Goal: Communication & Community: Participate in discussion

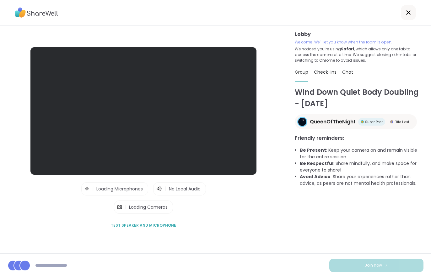
click at [278, 3] on div at bounding box center [215, 12] width 431 height 25
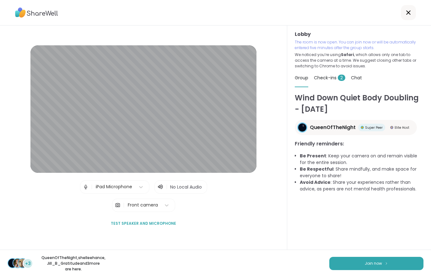
click at [370, 265] on span "Join now" at bounding box center [373, 263] width 17 height 6
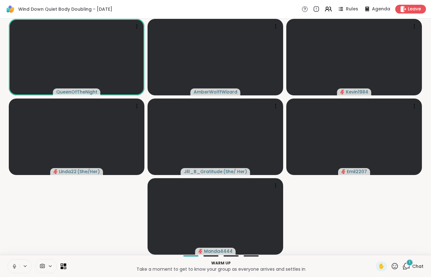
click at [421, 270] on div "1 Chat" at bounding box center [413, 266] width 21 height 10
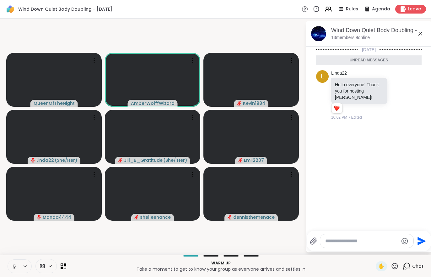
click at [10, 271] on button at bounding box center [14, 265] width 12 height 13
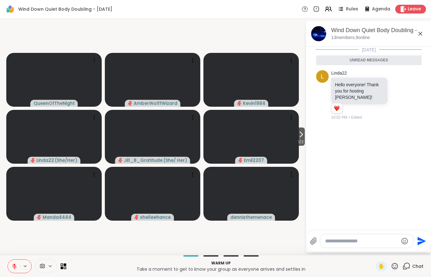
click at [298, 143] on span "1 / 2" at bounding box center [301, 142] width 8 height 8
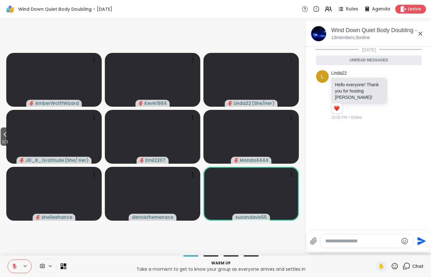
click at [8, 270] on button at bounding box center [14, 265] width 12 height 13
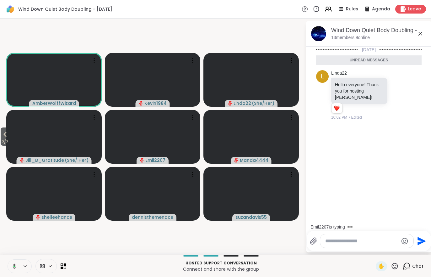
click at [9, 136] on icon at bounding box center [5, 134] width 8 height 8
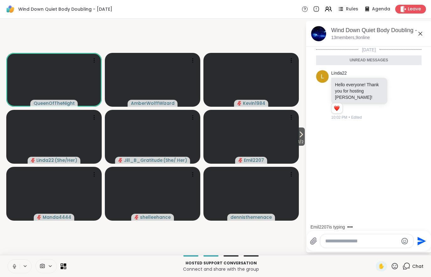
click at [15, 266] on icon at bounding box center [14, 266] width 3 height 2
click at [304, 141] on span "1 / 2" at bounding box center [301, 142] width 8 height 8
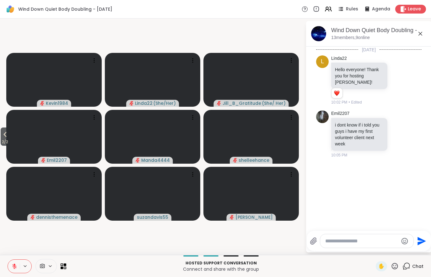
click at [3, 140] on span "2 / 2" at bounding box center [5, 142] width 9 height 8
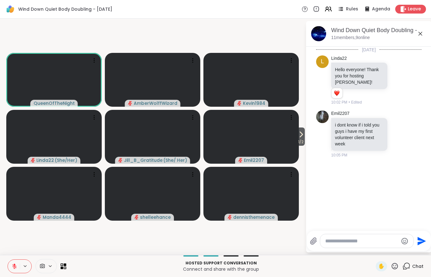
click at [15, 270] on button at bounding box center [14, 265] width 12 height 13
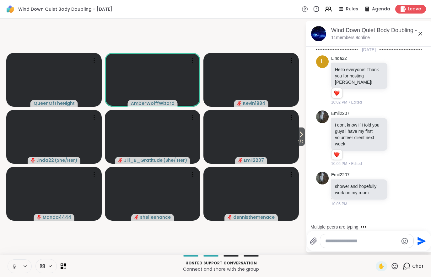
click at [12, 266] on icon at bounding box center [15, 266] width 6 height 6
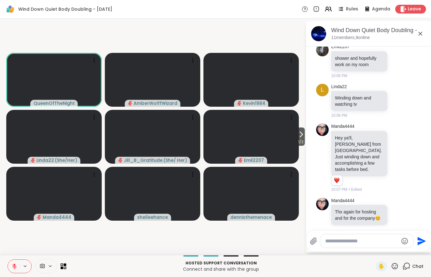
scroll to position [137, 0]
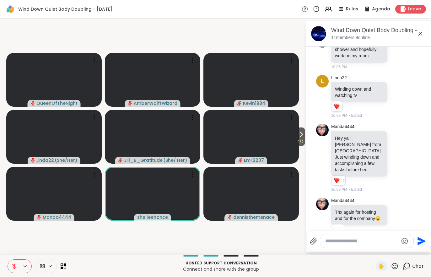
click at [16, 266] on icon at bounding box center [15, 266] width 6 height 6
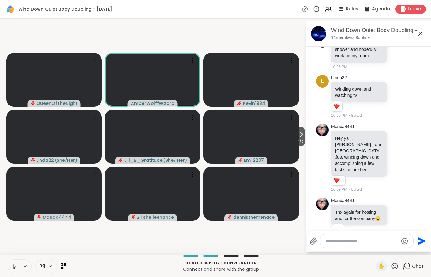
click at [9, 272] on button at bounding box center [14, 265] width 12 height 13
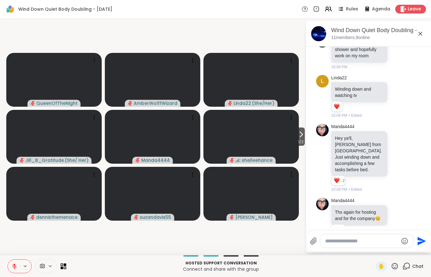
click at [302, 140] on span "1 / 2" at bounding box center [301, 142] width 8 height 8
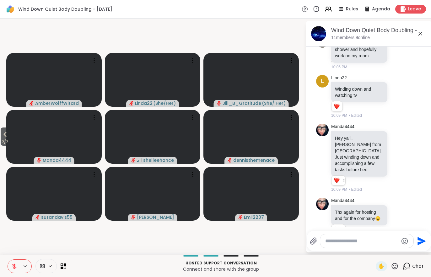
click at [1, 147] on div "2 / 2 AmberWolffWizard Linda22 ( She/Her ) Jill_B_Gratitude ( She/ Her ) Manda4…" at bounding box center [215, 137] width 431 height 236
click at [4, 139] on span "2 / 2" at bounding box center [5, 142] width 9 height 8
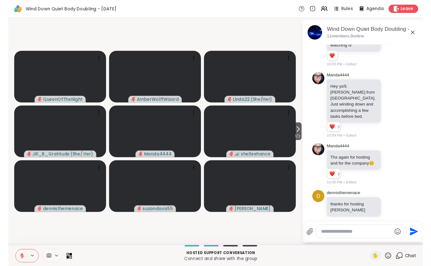
scroll to position [194, 0]
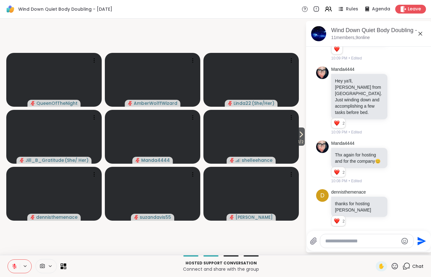
click at [341, 19] on div "1 / 2 QueenOfTheNight AmberWolffWizard Linda22 ( She/Her ) Jill_B_Gratitude ( S…" at bounding box center [215, 137] width 431 height 236
click at [326, 7] on icon at bounding box center [329, 9] width 8 height 8
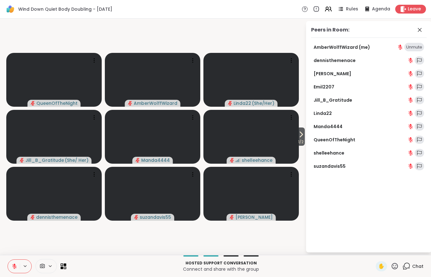
click at [351, 50] on link "AmberWolffWizard (me)" at bounding box center [342, 47] width 57 height 6
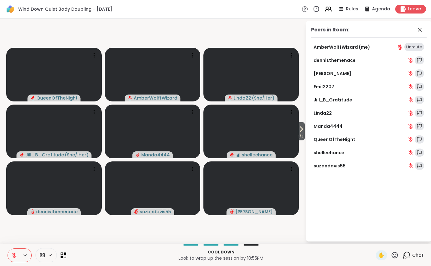
click at [8, 261] on button at bounding box center [14, 255] width 12 height 13
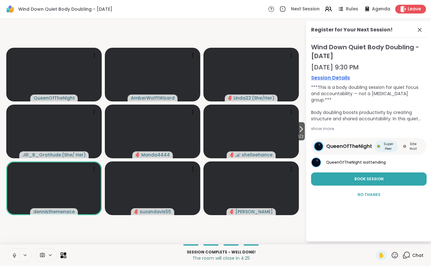
click at [20, 255] on button at bounding box center [26, 255] width 12 height 5
click at [15, 250] on button at bounding box center [14, 255] width 12 height 13
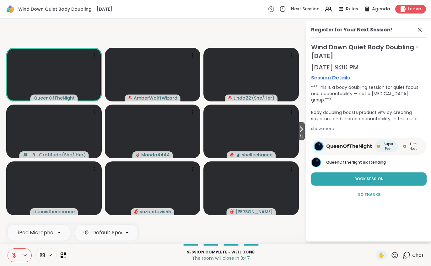
click at [10, 255] on button at bounding box center [14, 255] width 12 height 13
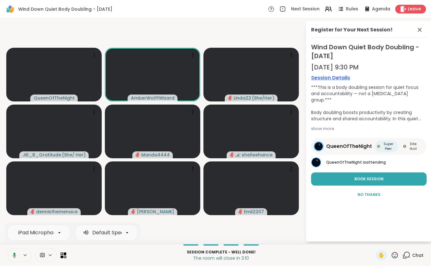
click at [403, 5] on div "Leave" at bounding box center [411, 9] width 31 height 9
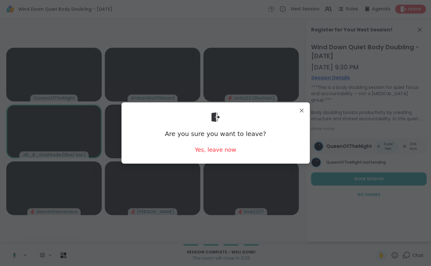
click at [210, 153] on div "Yes, leave now" at bounding box center [215, 150] width 41 height 8
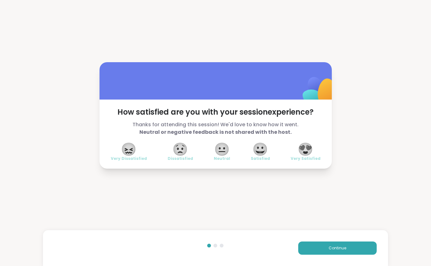
click at [345, 250] on span "Continue" at bounding box center [338, 248] width 18 height 6
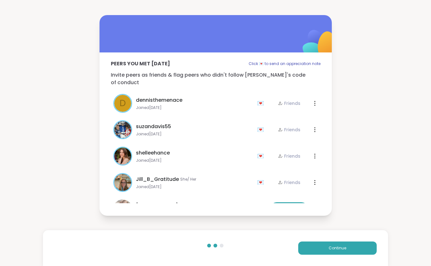
click at [345, 250] on span "Continue" at bounding box center [338, 248] width 18 height 6
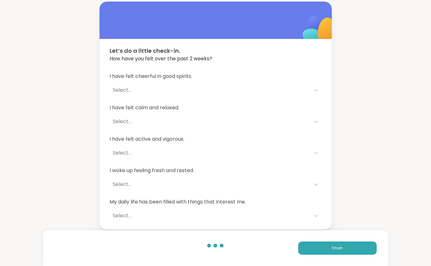
click at [340, 245] on span "Finish" at bounding box center [337, 248] width 11 height 6
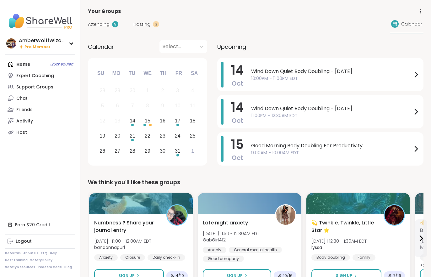
click at [142, 26] on span "Hosting" at bounding box center [142, 24] width 17 height 7
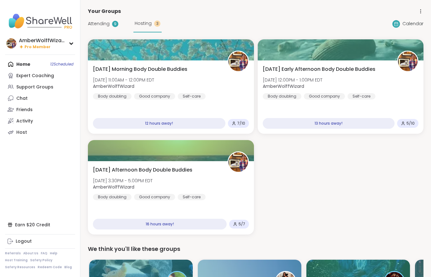
click at [110, 22] on div "Attending 9" at bounding box center [103, 23] width 30 height 7
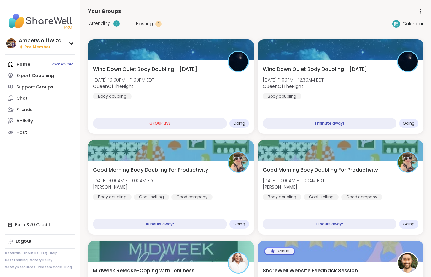
click at [184, 86] on div "Wind Down Quiet Body Doubling - Tuesday Tue, Oct 14 | 10:00PM - 11:00PM EDT Que…" at bounding box center [171, 82] width 156 height 34
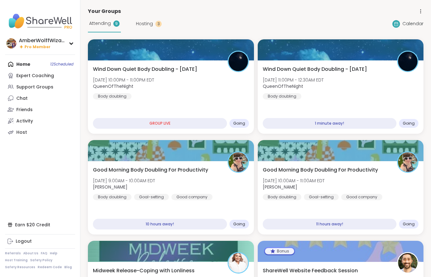
click at [353, 81] on div "Wind Down Quiet Body Doubling - Tuesday Tue, Oct 14 | 11:00PM - 12:30AM EDT Que…" at bounding box center [341, 82] width 156 height 34
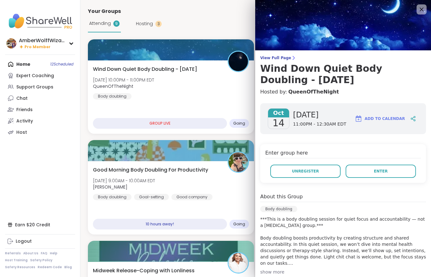
click at [370, 174] on button "Enter" at bounding box center [381, 170] width 70 height 13
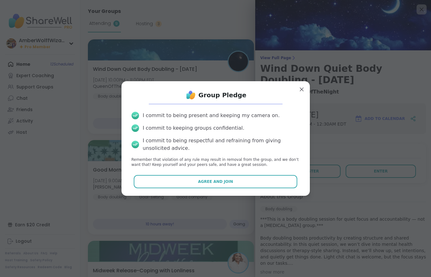
click at [273, 179] on button "Agree and Join" at bounding box center [216, 181] width 164 height 13
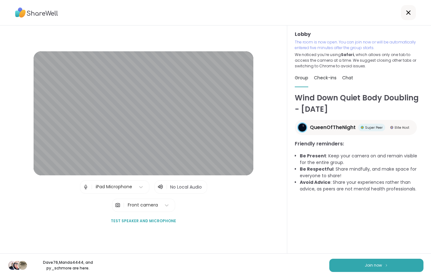
click at [379, 261] on button "Join now" at bounding box center [377, 264] width 94 height 13
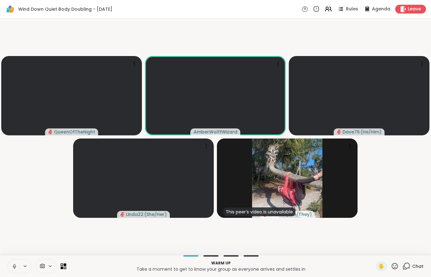
click at [10, 270] on button at bounding box center [14, 265] width 12 height 13
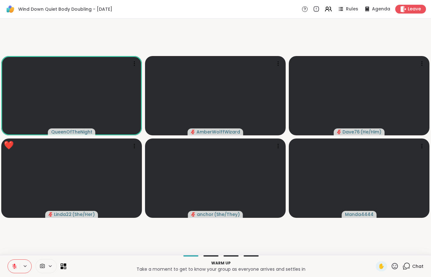
click at [9, 272] on button at bounding box center [14, 265] width 12 height 13
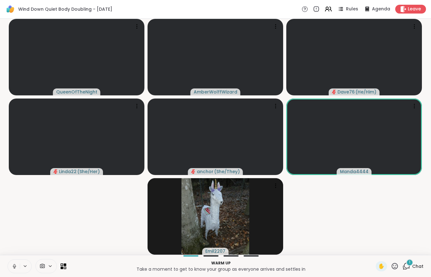
click at [416, 265] on span "Chat" at bounding box center [418, 266] width 11 height 6
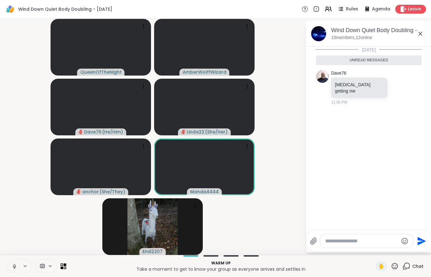
click at [8, 266] on button at bounding box center [14, 265] width 12 height 13
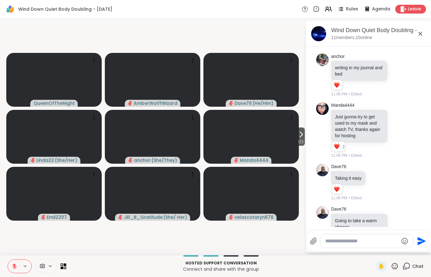
scroll to position [531, 0]
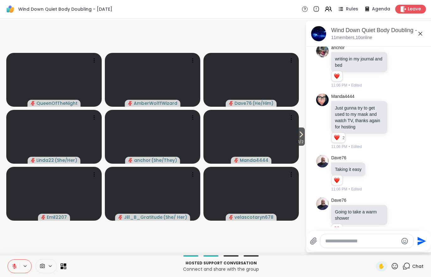
click at [368, 238] on textarea "Type your message" at bounding box center [362, 241] width 73 height 6
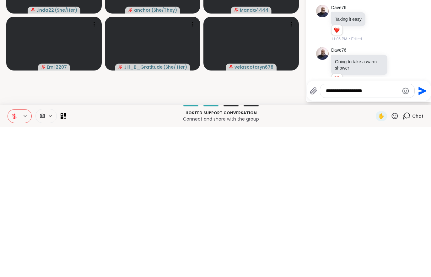
type textarea "**********"
click at [425, 236] on icon "Send" at bounding box center [422, 241] width 10 height 10
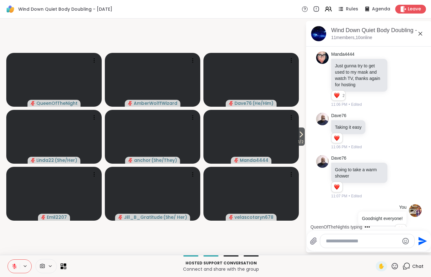
scroll to position [634, 0]
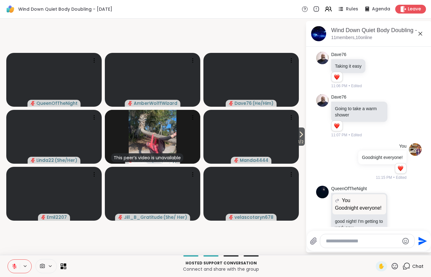
click at [18, 265] on button at bounding box center [14, 265] width 12 height 13
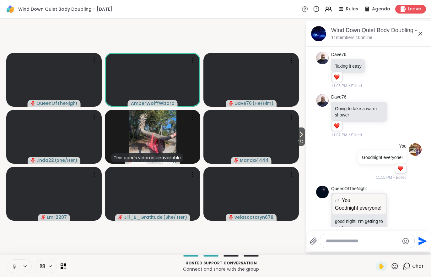
click at [414, 11] on span "Leave" at bounding box center [414, 9] width 13 height 6
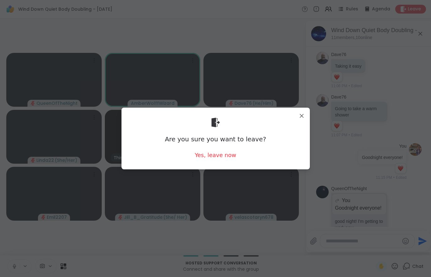
click at [218, 158] on div "Yes, leave now" at bounding box center [215, 155] width 41 height 8
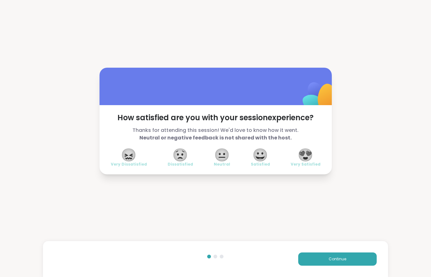
click at [338, 261] on span "Continue" at bounding box center [338, 259] width 18 height 6
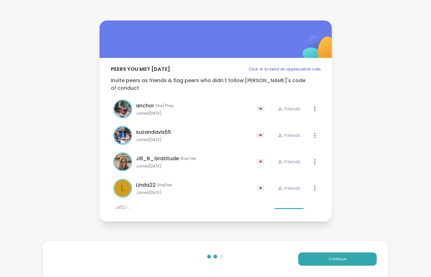
click at [338, 261] on span "Continue" at bounding box center [338, 259] width 18 height 6
click at [342, 255] on button "Continue" at bounding box center [338, 258] width 79 height 13
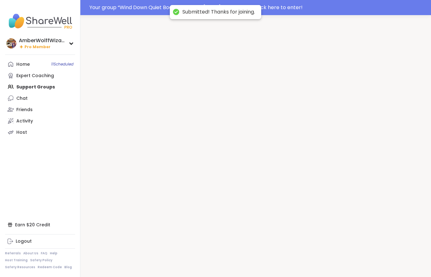
click at [348, 256] on div at bounding box center [255, 153] width 351 height 277
